Goal: Information Seeking & Learning: Learn about a topic

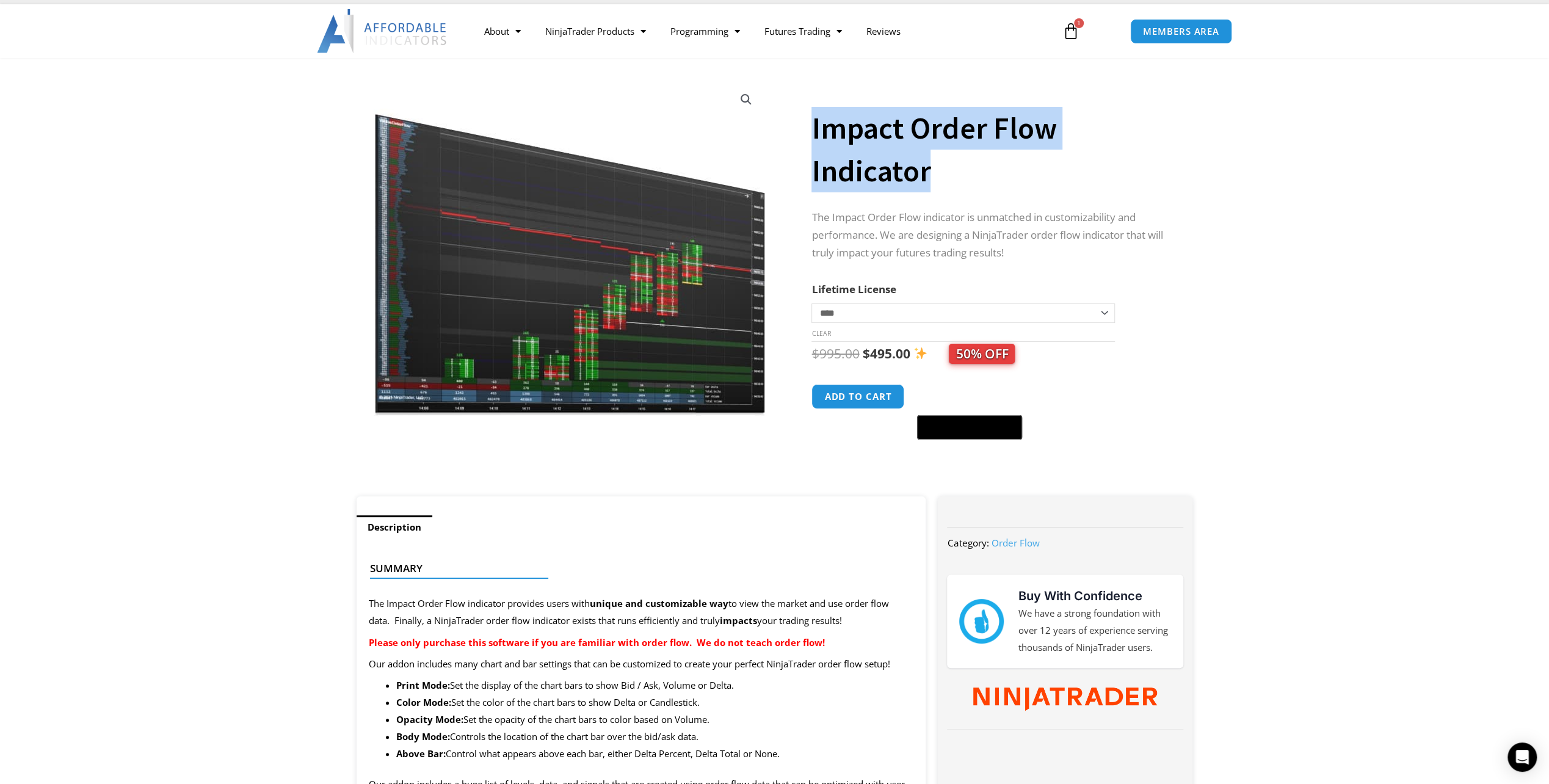
drag, startPoint x: 932, startPoint y: 175, endPoint x: 808, endPoint y: 136, distance: 130.0
click at [808, 136] on div "**********" at bounding box center [774, 283] width 848 height 426
drag, startPoint x: 808, startPoint y: 136, endPoint x: 880, endPoint y: 137, distance: 72.0
copy div "Impact Order Flow Indicator"
click at [592, 170] on link "Best Indicators" at bounding box center [595, 166] width 125 height 22
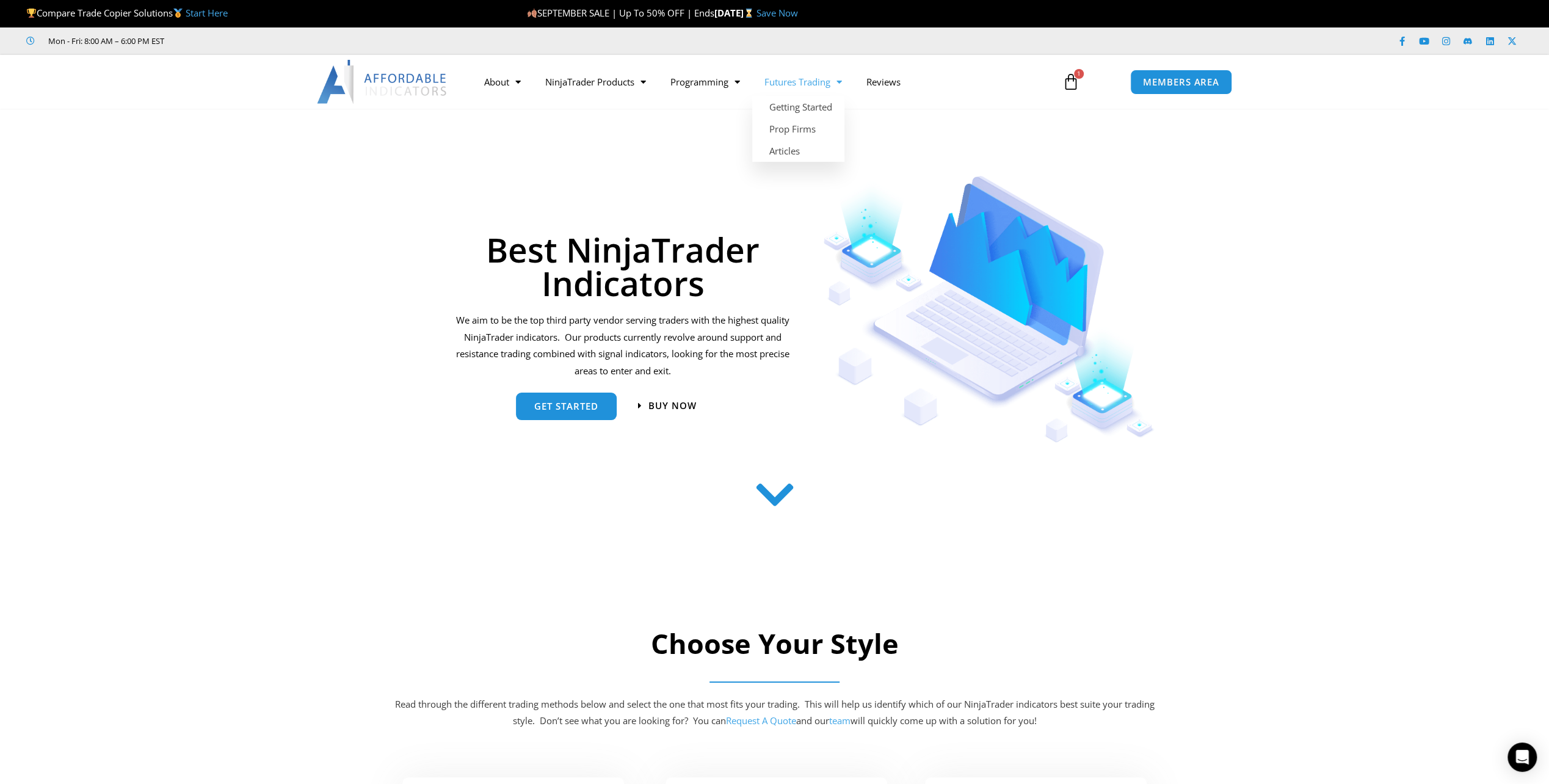
click at [793, 84] on link "Futures Trading" at bounding box center [803, 82] width 102 height 28
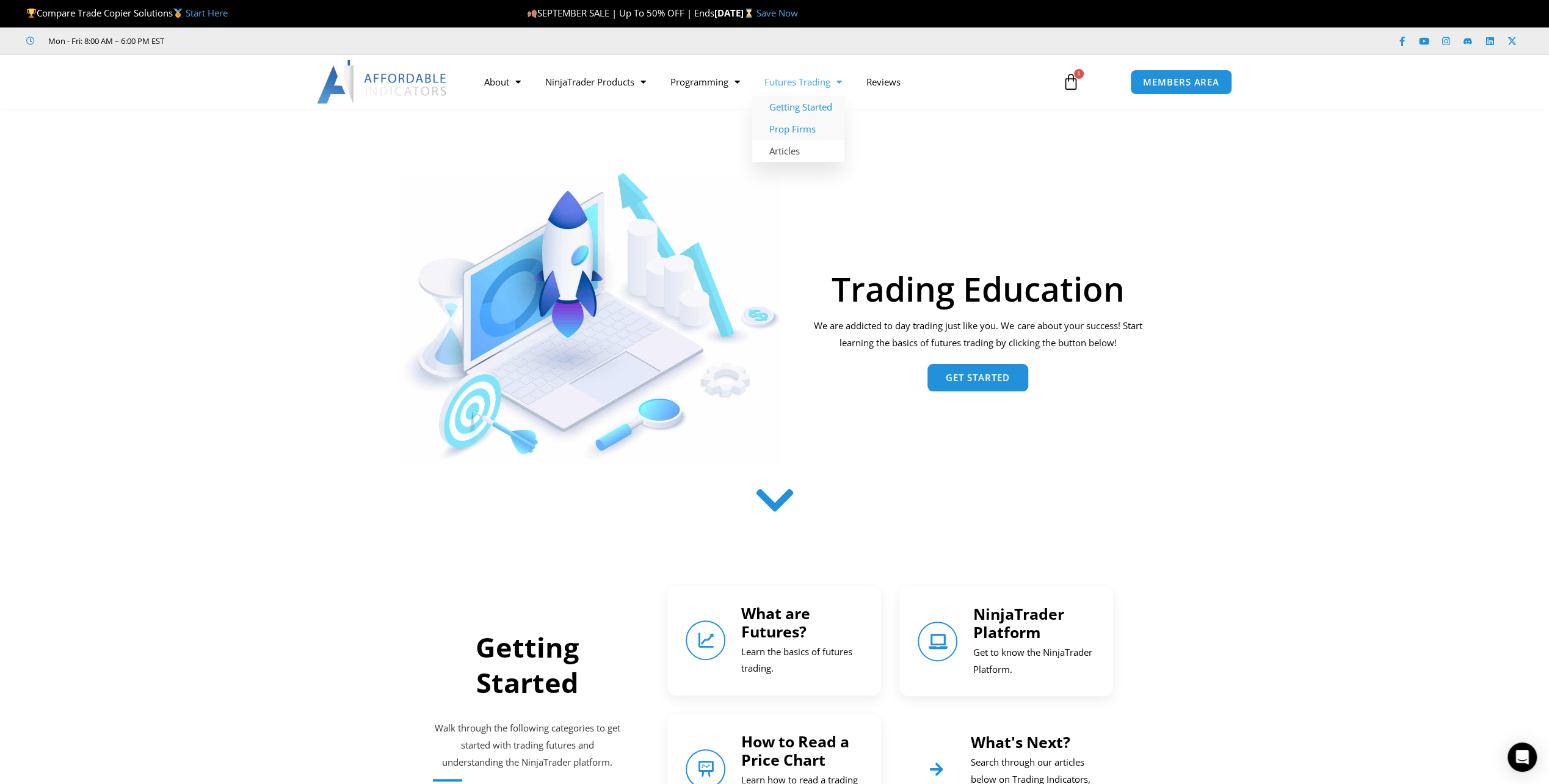
click at [785, 131] on link "Prop Firms" at bounding box center [798, 129] width 92 height 22
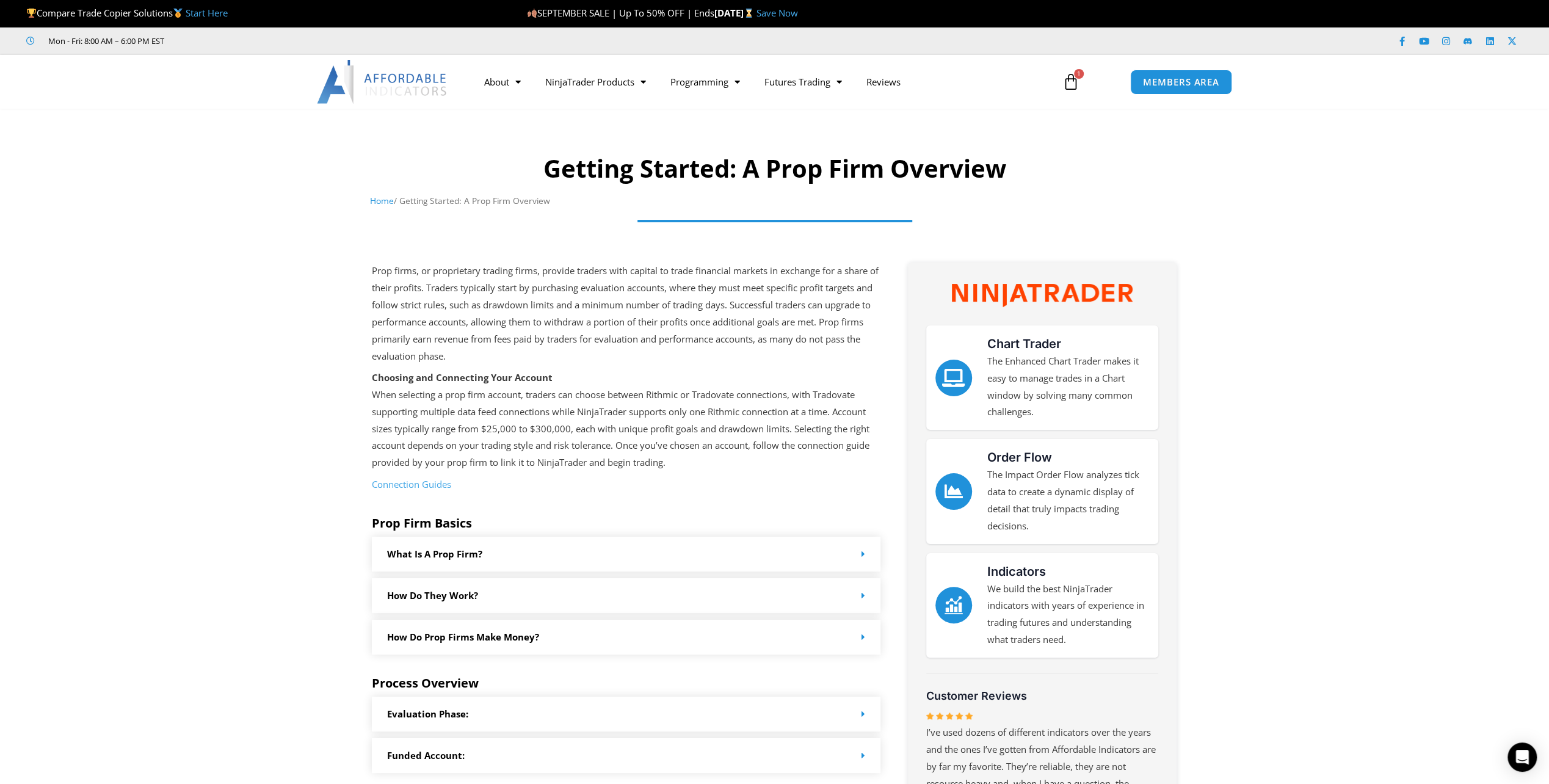
scroll to position [61, 0]
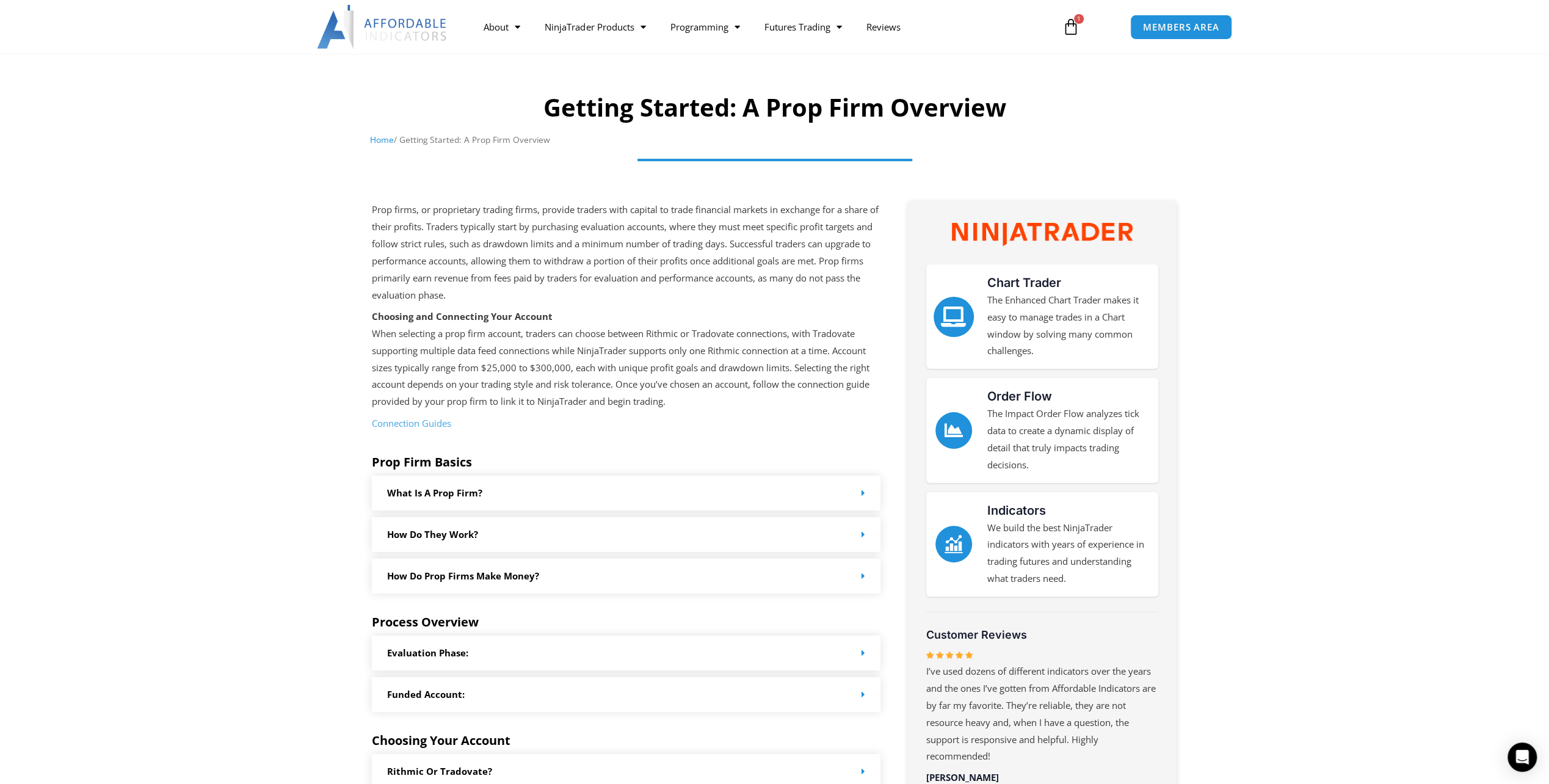
click at [954, 318] on icon "Chart Trader" at bounding box center [954, 316] width 20 height 20
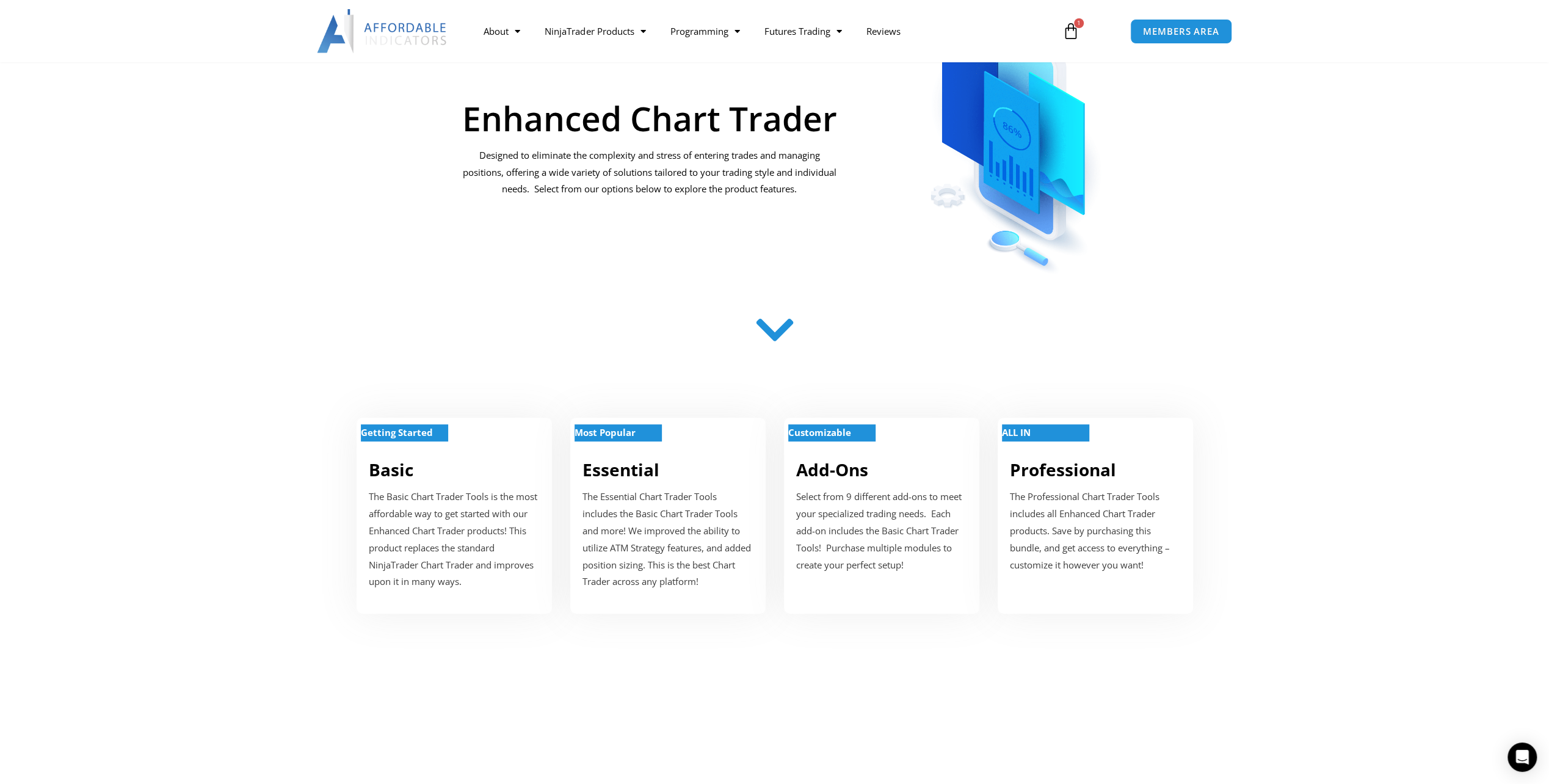
scroll to position [305, 0]
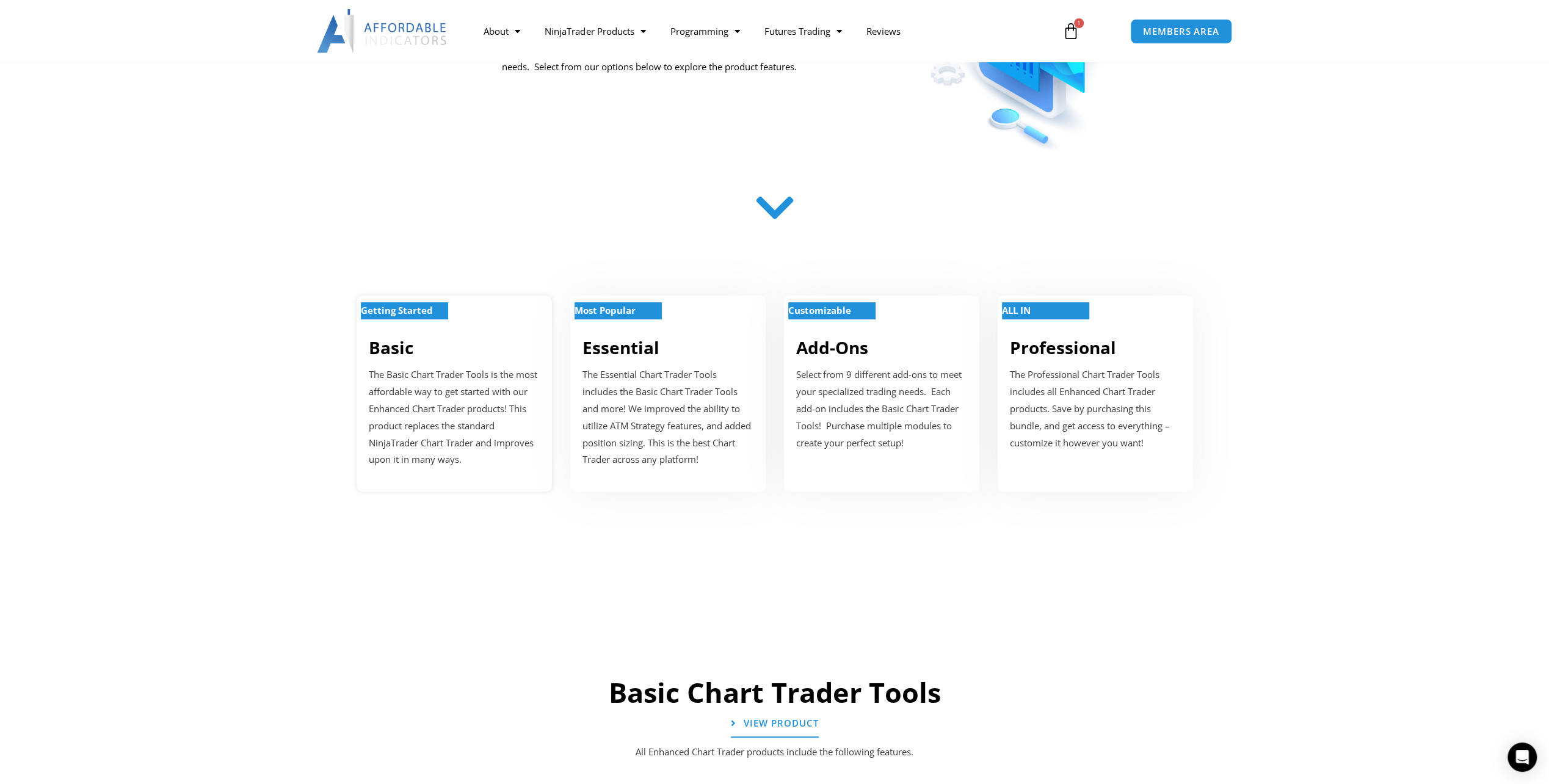
click at [478, 463] on p "The Basic Chart Trader Tools is the most affordable way to get started with our…" at bounding box center [454, 417] width 171 height 102
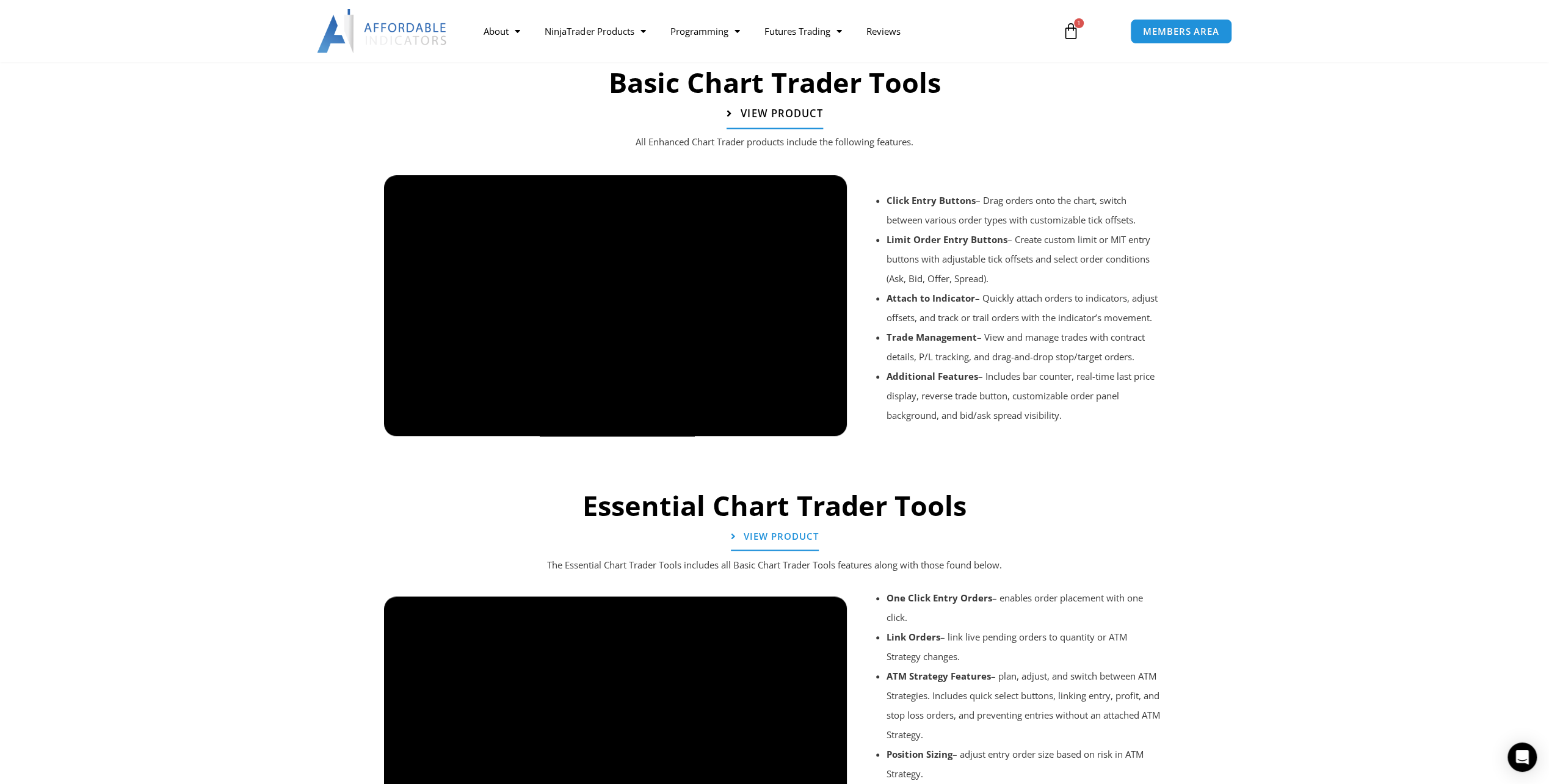
click at [752, 109] on span "View Product" at bounding box center [781, 113] width 82 height 11
